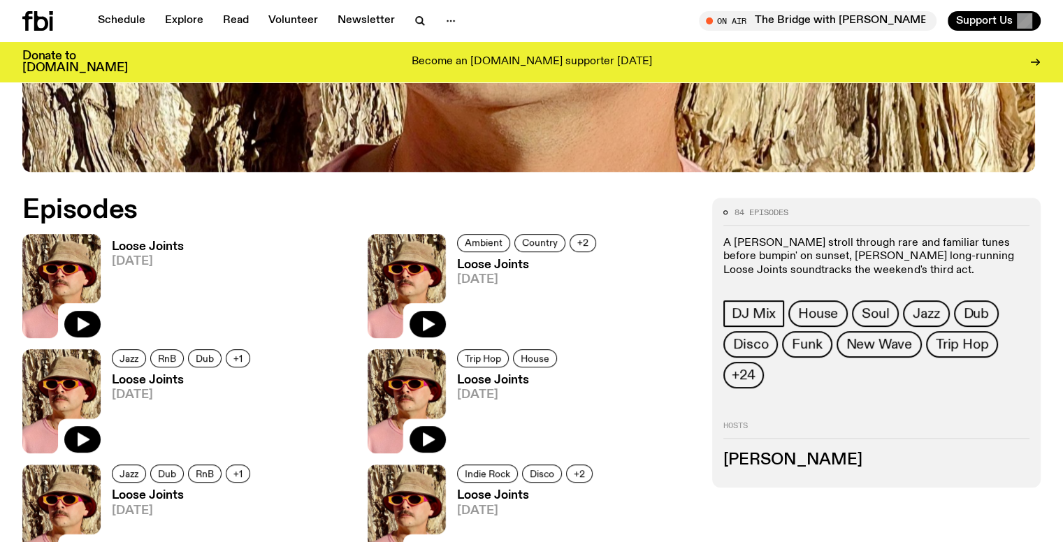
scroll to position [690, 0]
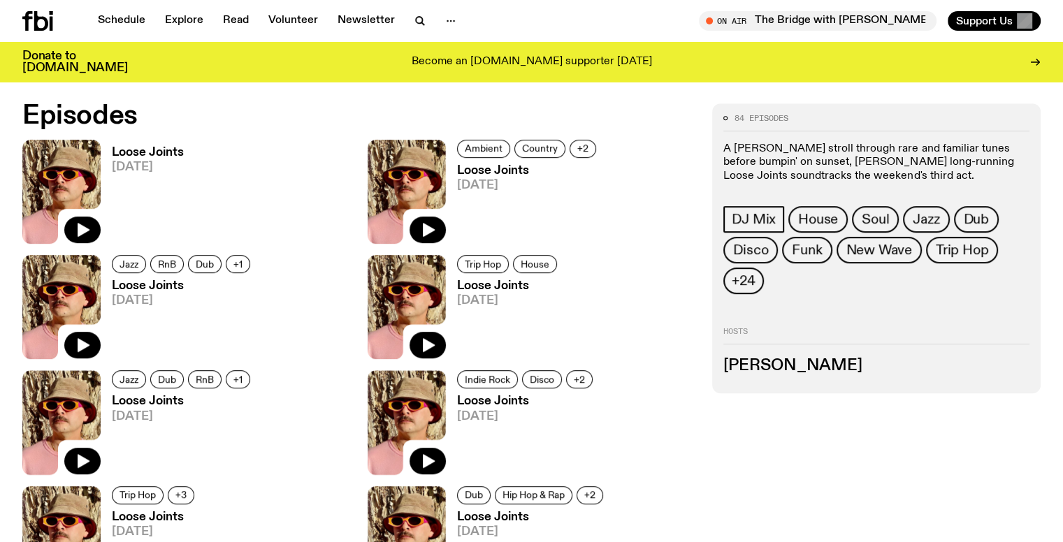
click at [143, 149] on h3 "Loose Joints" at bounding box center [148, 153] width 72 height 12
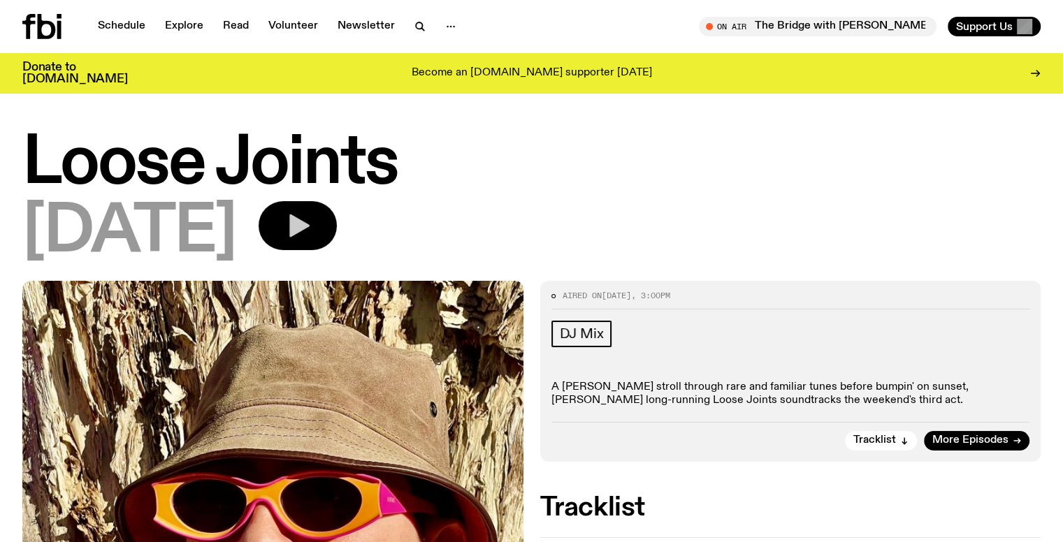
click at [310, 224] on icon "button" at bounding box center [299, 226] width 20 height 23
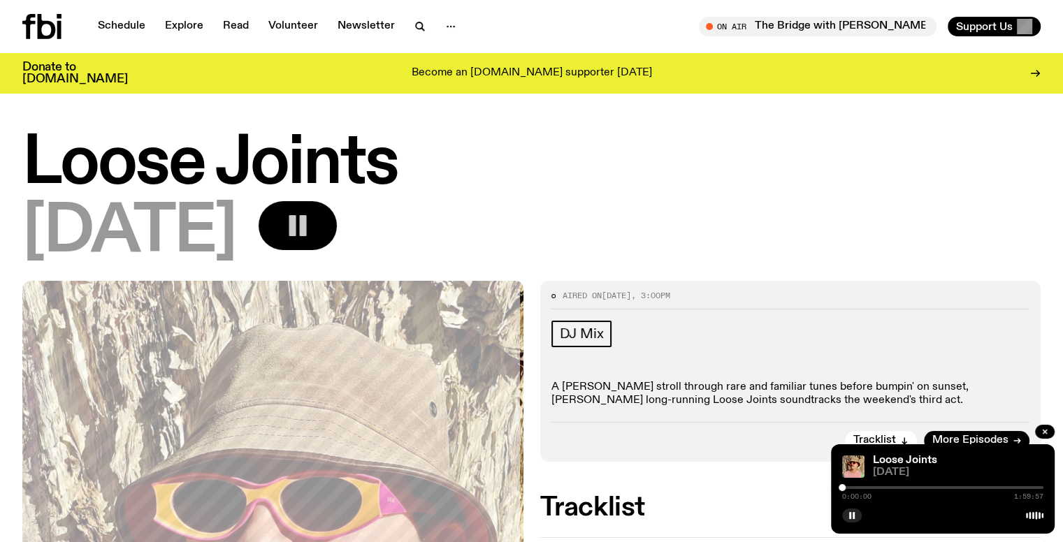
click at [852, 488] on div at bounding box center [942, 487] width 201 height 3
click at [860, 487] on div at bounding box center [942, 487] width 201 height 3
click at [867, 487] on div at bounding box center [942, 487] width 201 height 3
click at [871, 486] on div at bounding box center [942, 487] width 201 height 3
click at [875, 487] on div at bounding box center [942, 487] width 201 height 3
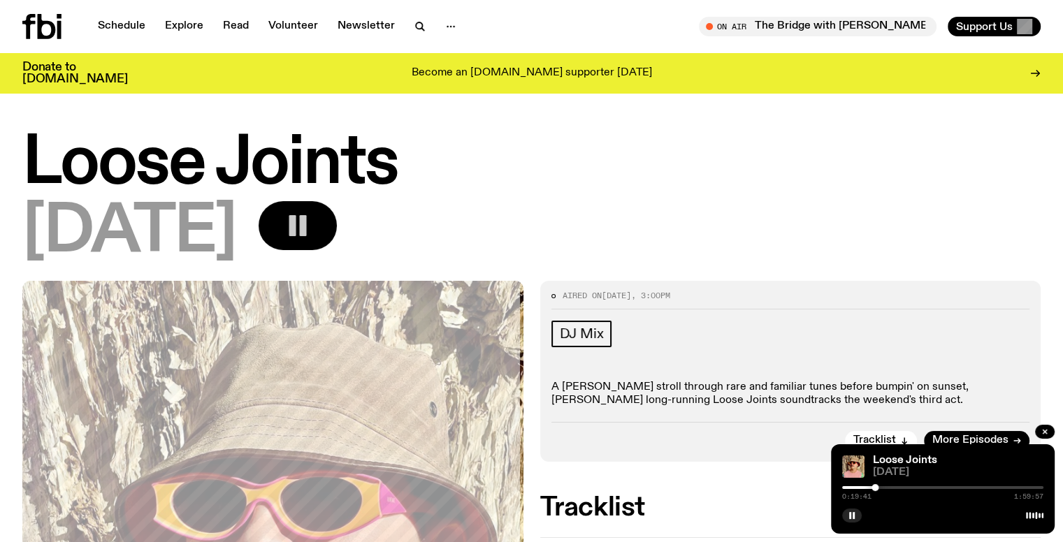
click at [880, 487] on div at bounding box center [942, 487] width 201 height 3
click at [880, 486] on div at bounding box center [879, 487] width 7 height 7
click at [878, 486] on div at bounding box center [879, 487] width 7 height 7
click at [848, 516] on icon "button" at bounding box center [852, 516] width 8 height 8
